Goal: Obtain resource: Download file/media

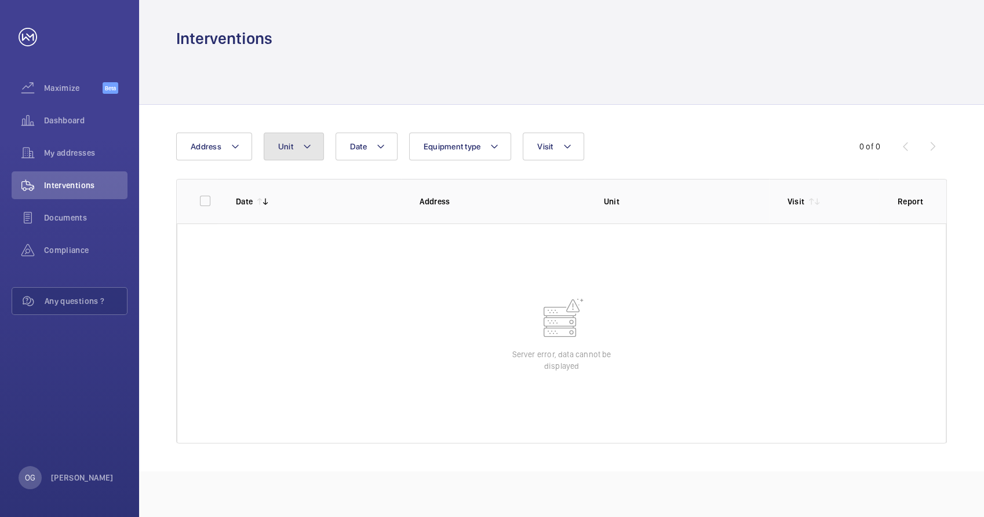
click at [312, 145] on button "Unit" at bounding box center [294, 147] width 60 height 28
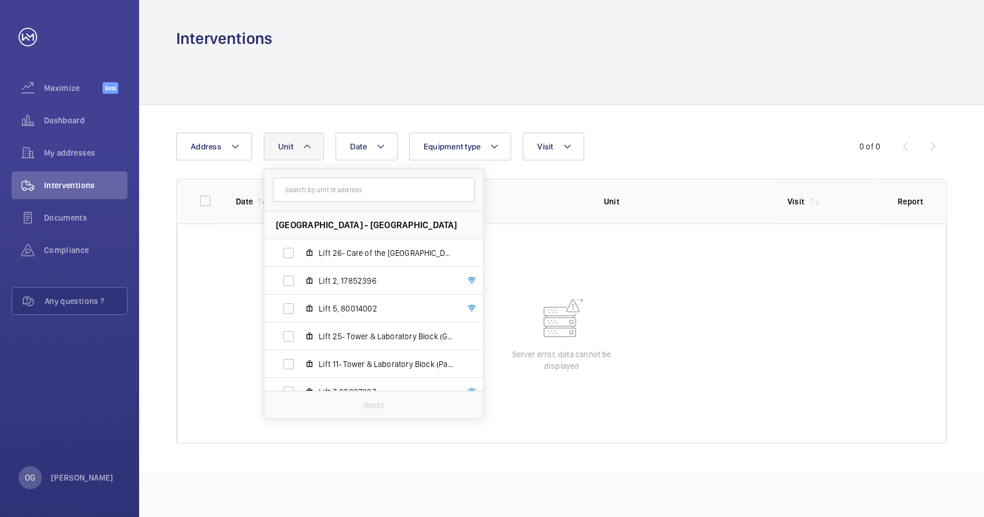
click at [320, 196] on input "text" at bounding box center [374, 190] width 202 height 24
type input "lift 2"
click at [340, 279] on span "Lift 2 , 1785 2 396" at bounding box center [386, 281] width 134 height 12
click at [300, 279] on input "Lift 2 , 1785 2 396" at bounding box center [288, 280] width 23 height 23
checkbox input "true"
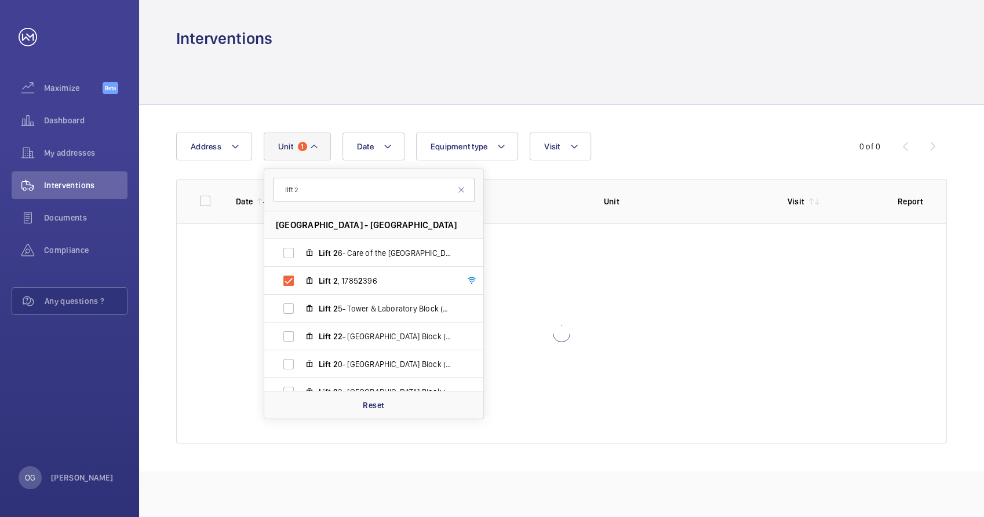
click at [840, 292] on div at bounding box center [561, 334] width 769 height 220
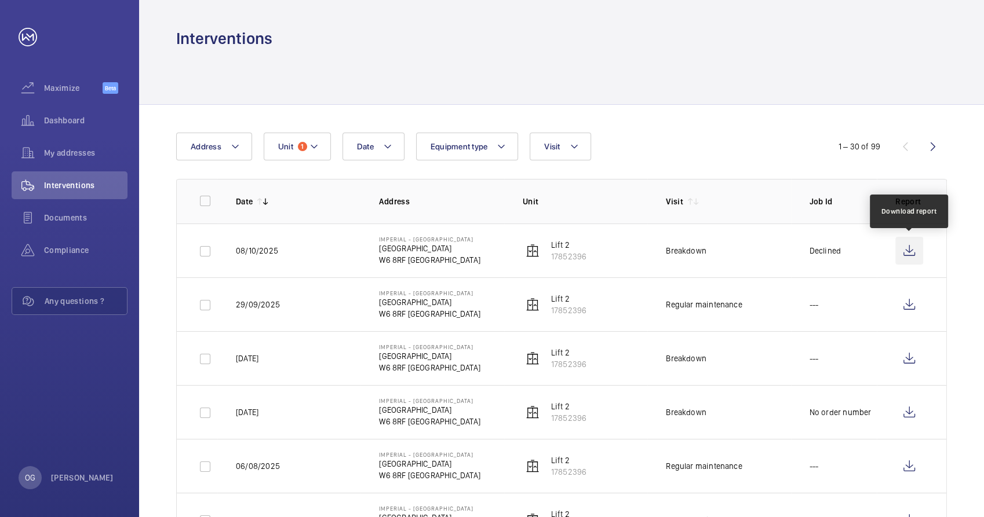
click at [909, 246] on wm-front-icon-button at bounding box center [909, 251] width 28 height 28
click at [318, 147] on mat-icon at bounding box center [313, 147] width 9 height 14
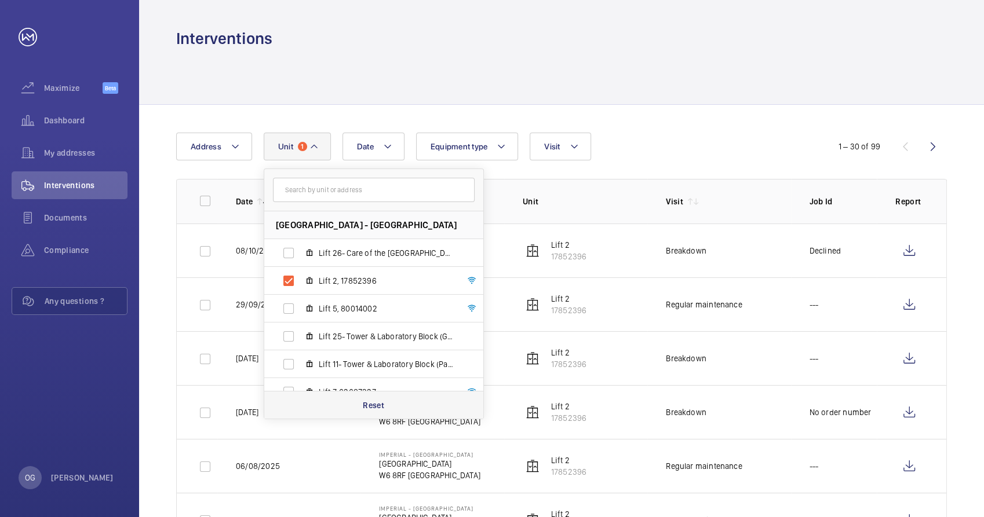
click at [371, 406] on p "Reset" at bounding box center [373, 406] width 21 height 12
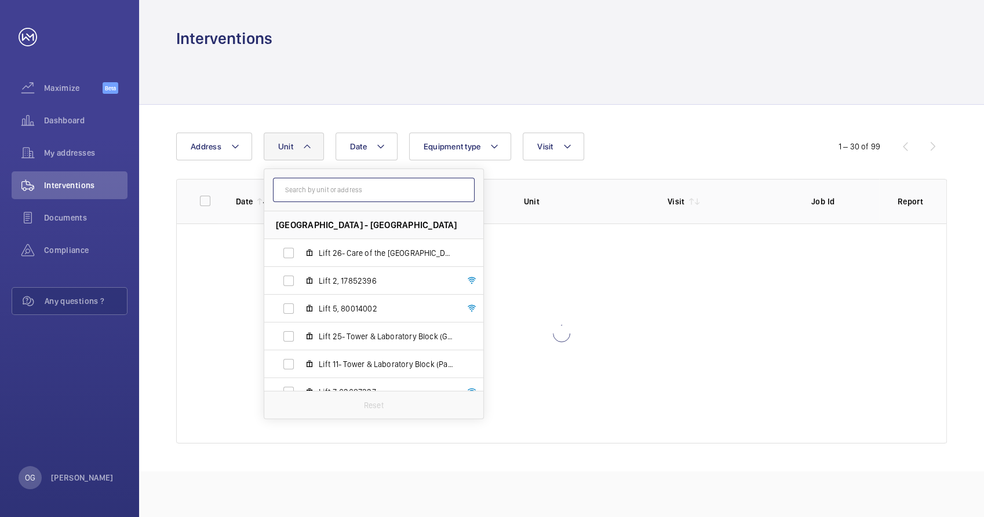
click at [329, 183] on input "text" at bounding box center [374, 190] width 202 height 24
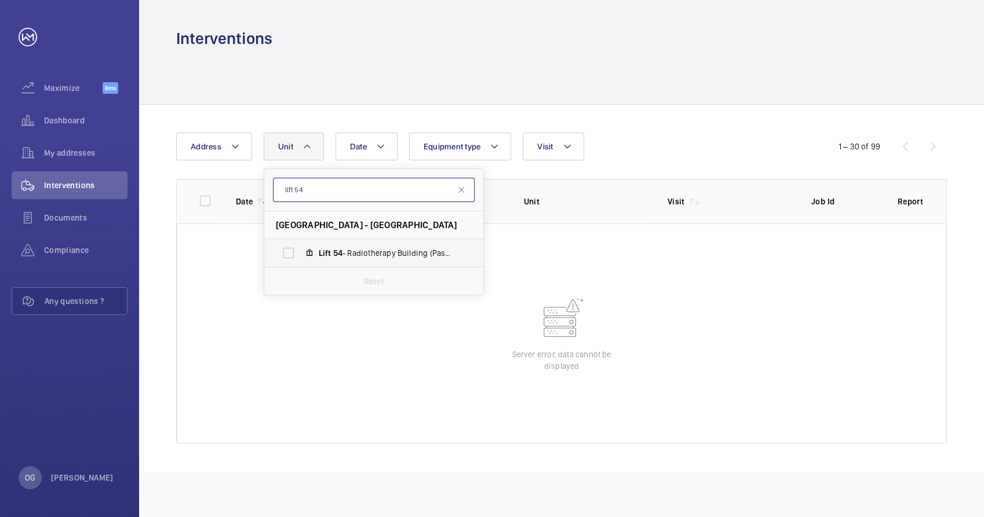
type input "lift 54"
click at [368, 250] on span "Lift 54 - Radiotherapy Building (Passenger), 10777536" at bounding box center [386, 253] width 134 height 12
click at [426, 258] on span "Lift 54 - Radiotherapy Building (Passenger), 10777536" at bounding box center [386, 253] width 134 height 12
click at [300, 258] on input "Lift 54 - Radiotherapy Building (Passenger), 10777536" at bounding box center [288, 253] width 23 height 23
checkbox input "true"
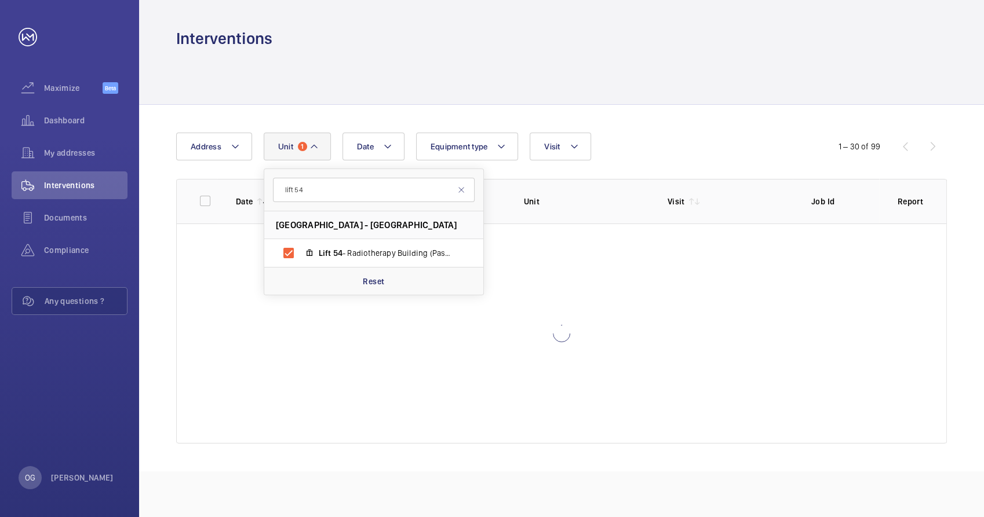
click at [721, 158] on div "Date Address Unit 1 lift 54 [GEOGRAPHIC_DATA] - [GEOGRAPHIC_DATA] Lift 54 - Rad…" at bounding box center [492, 147] width 632 height 28
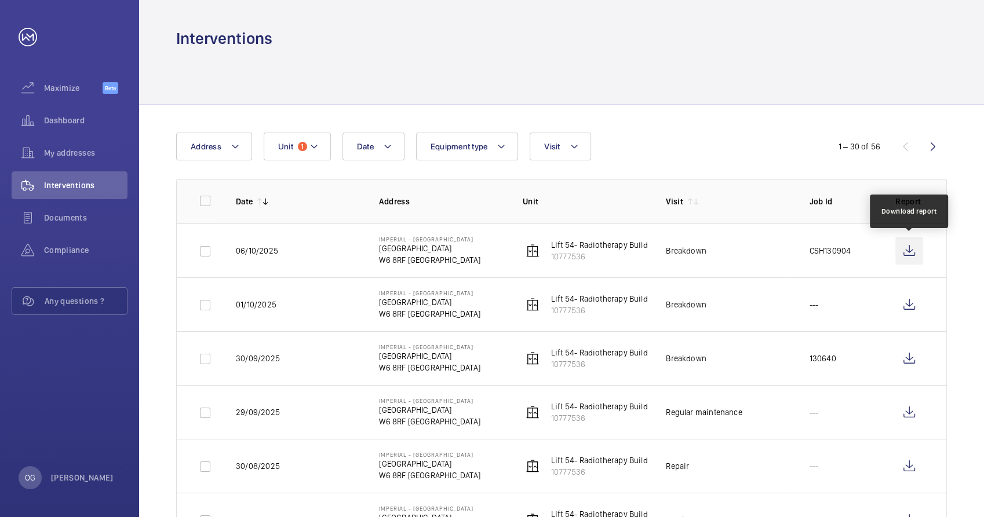
click at [908, 255] on wm-front-icon-button at bounding box center [909, 251] width 28 height 28
